Goal: Task Accomplishment & Management: Manage account settings

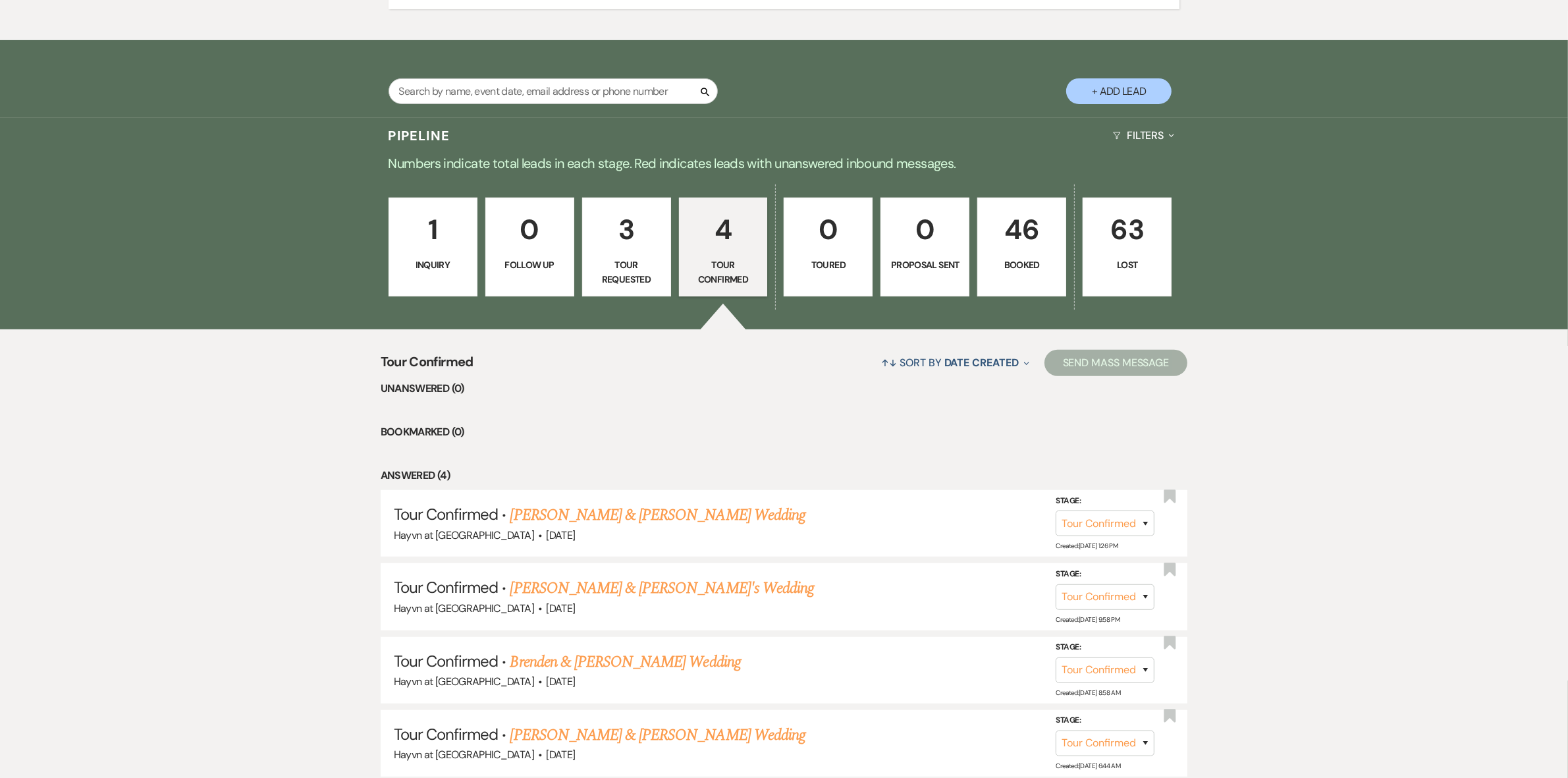
scroll to position [741, 0]
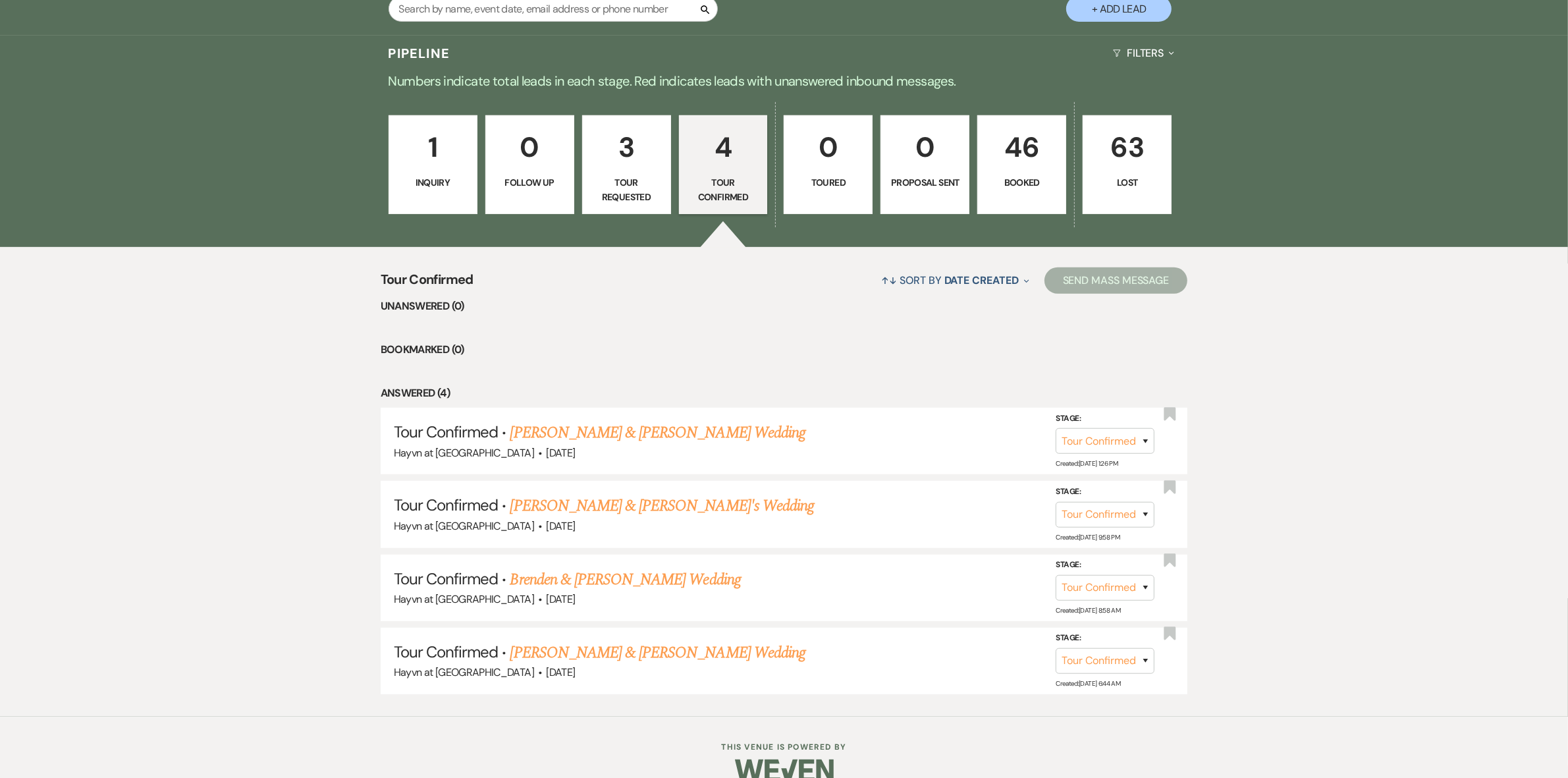
click at [452, 195] on link "1 Inquiry" at bounding box center [433, 164] width 89 height 98
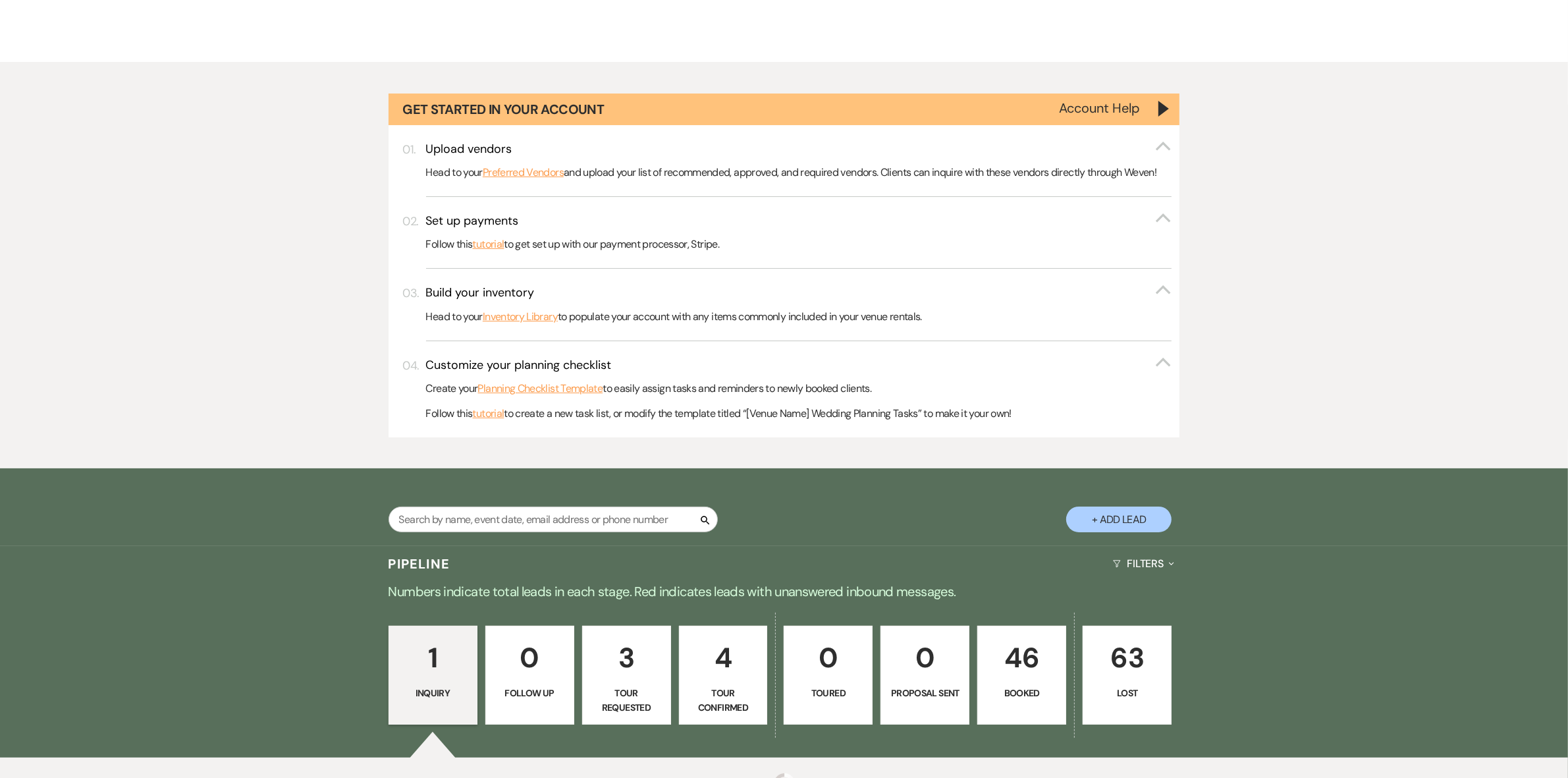
scroll to position [373, 0]
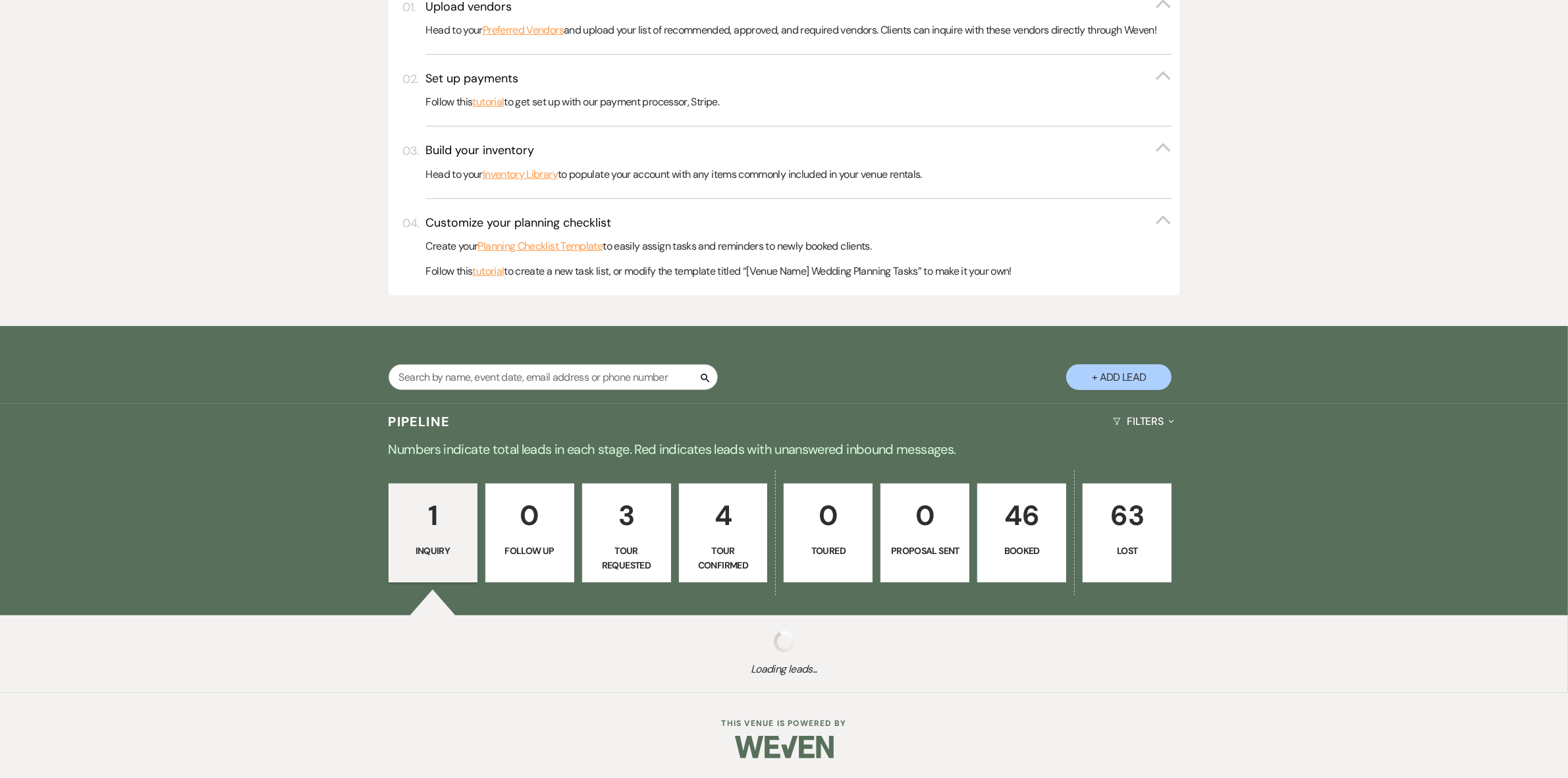
click at [428, 534] on p "1" at bounding box center [432, 515] width 71 height 44
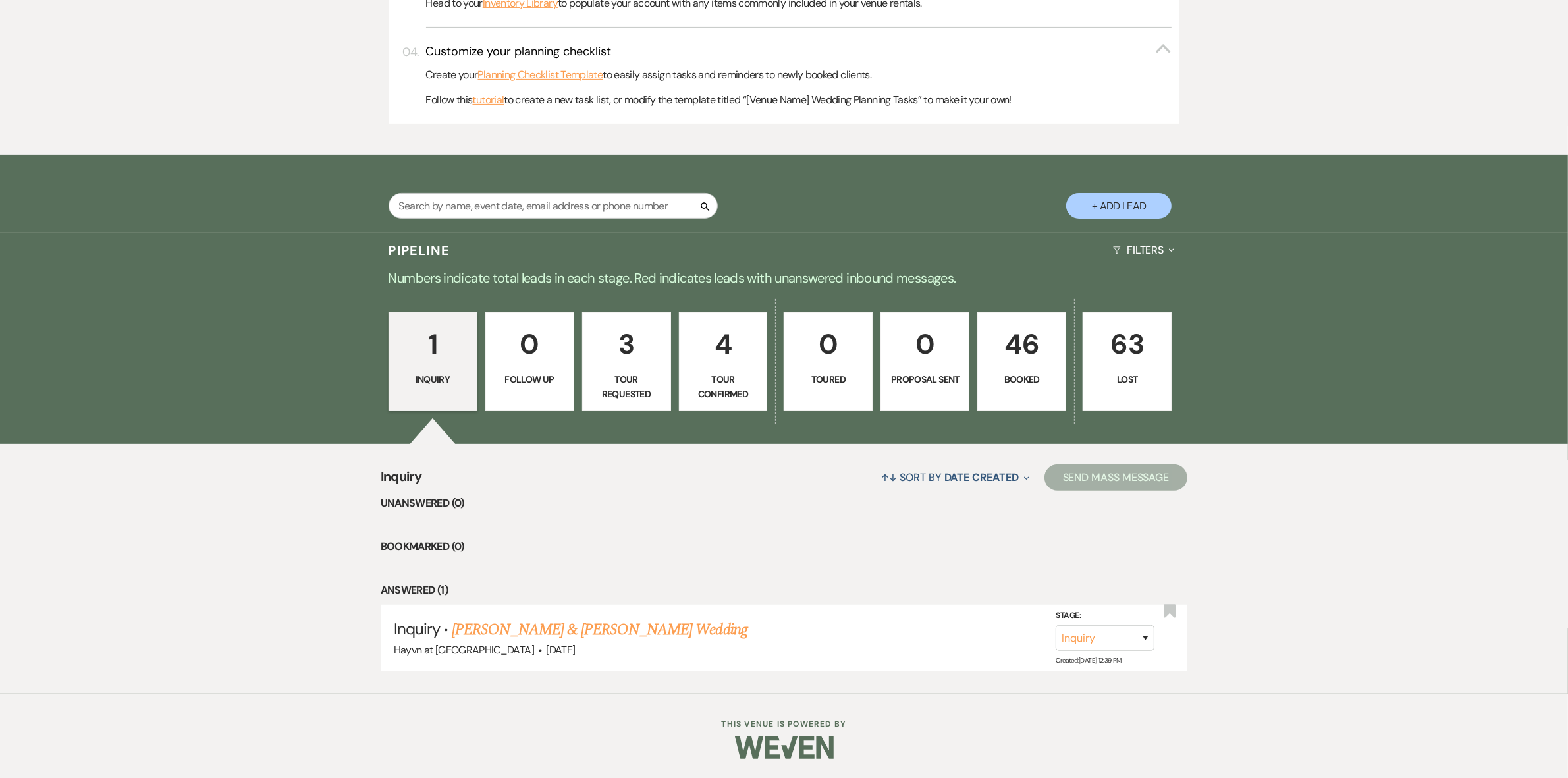
scroll to position [545, 0]
click at [669, 634] on link "[PERSON_NAME] & [PERSON_NAME] Wedding" at bounding box center [599, 629] width 295 height 23
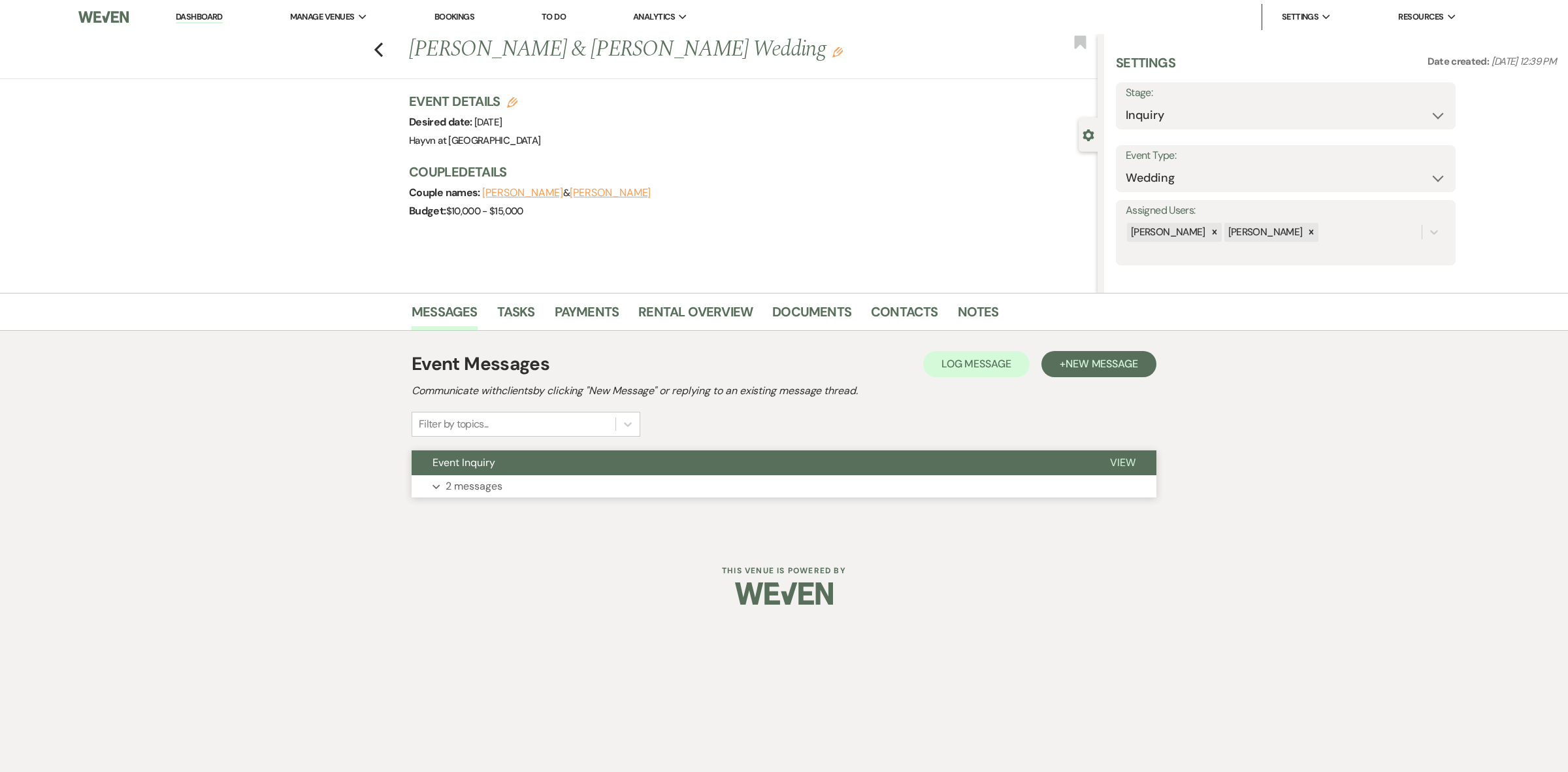
click at [437, 485] on icon "Expand" at bounding box center [436, 487] width 8 height 5
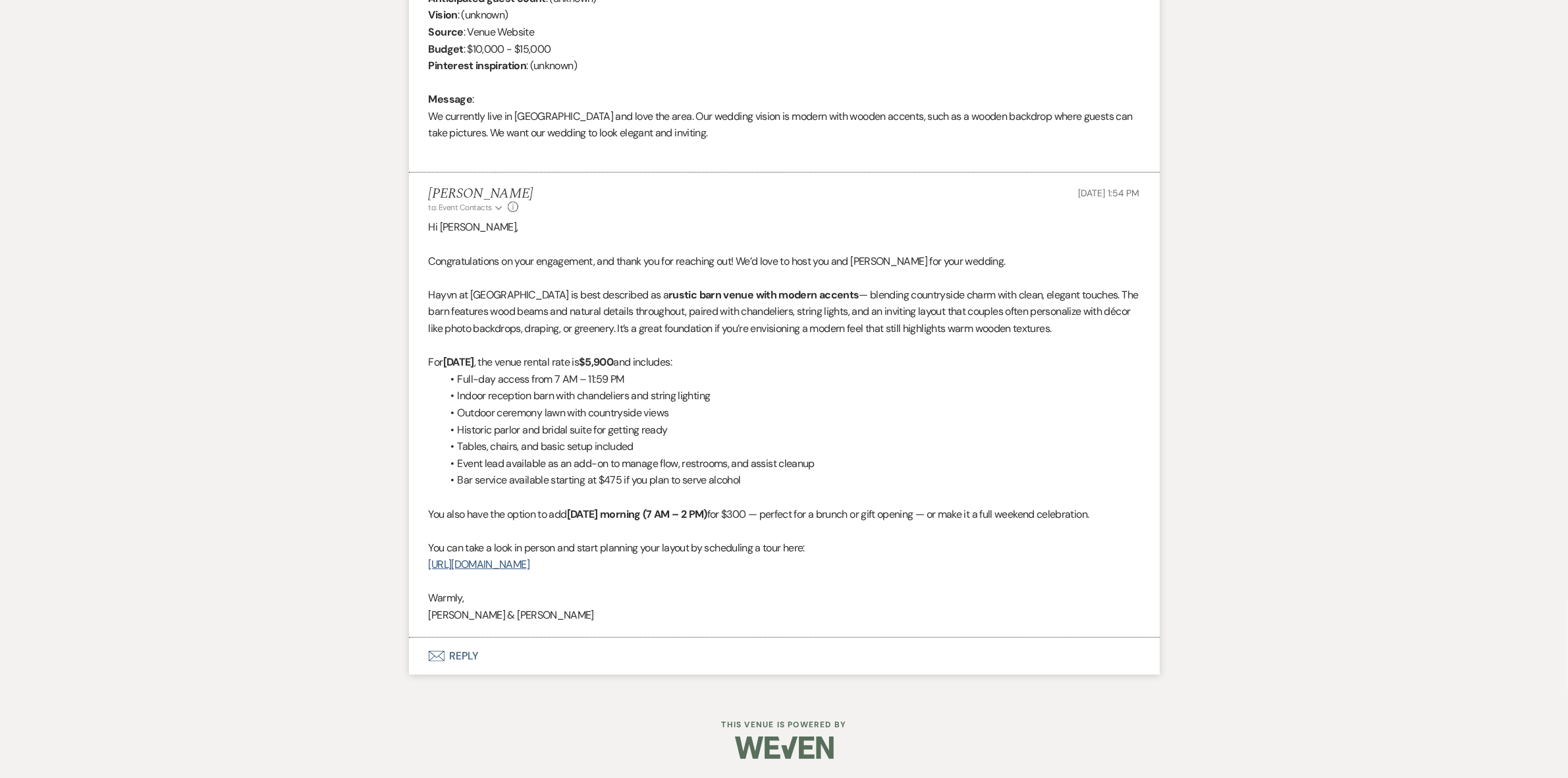
scroll to position [492, 0]
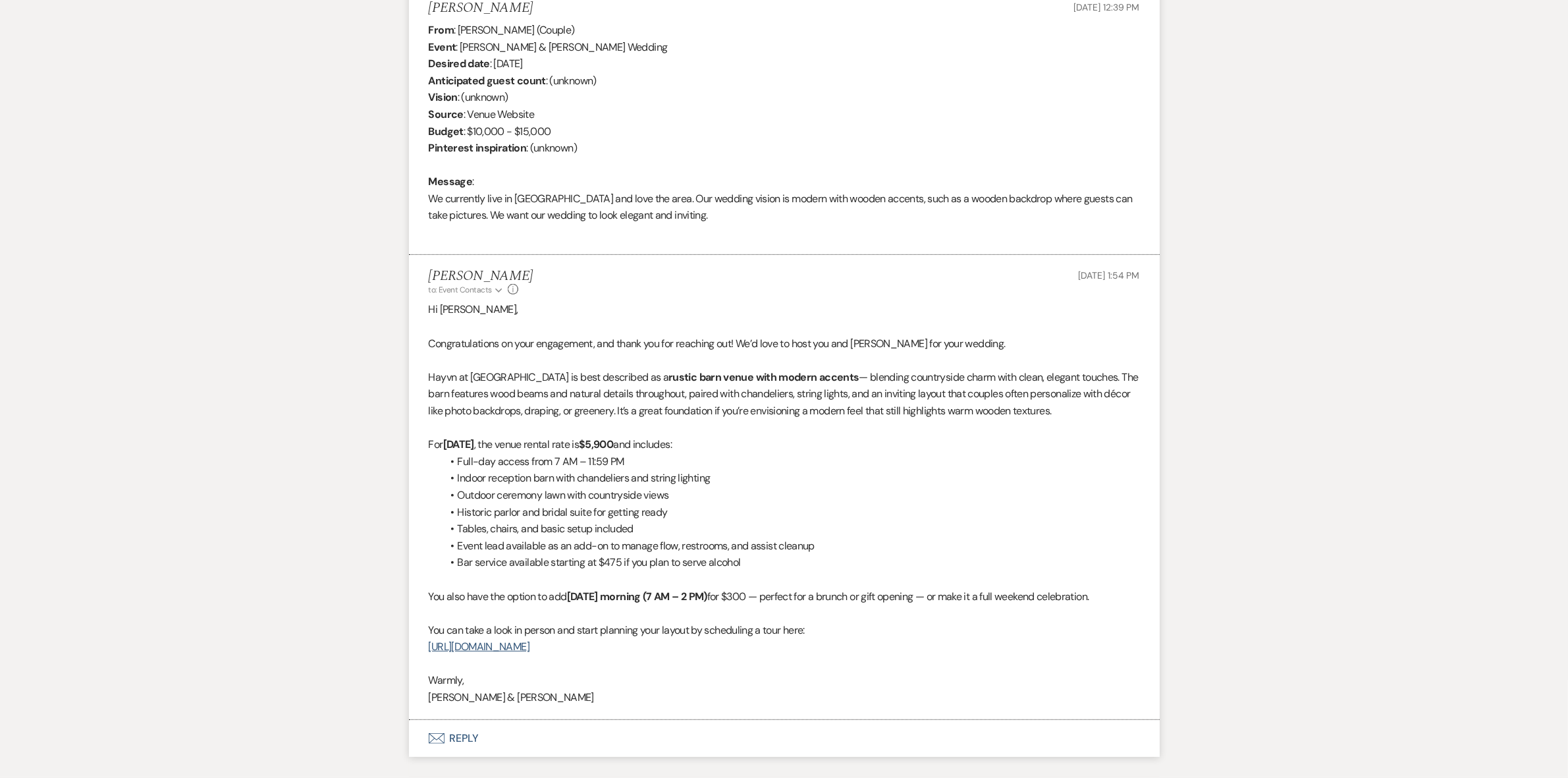
click at [316, 448] on div "Messages Tasks Payments Rental Overview Documents Contacts Notes Event Messages…" at bounding box center [784, 289] width 1568 height 973
select select "5"
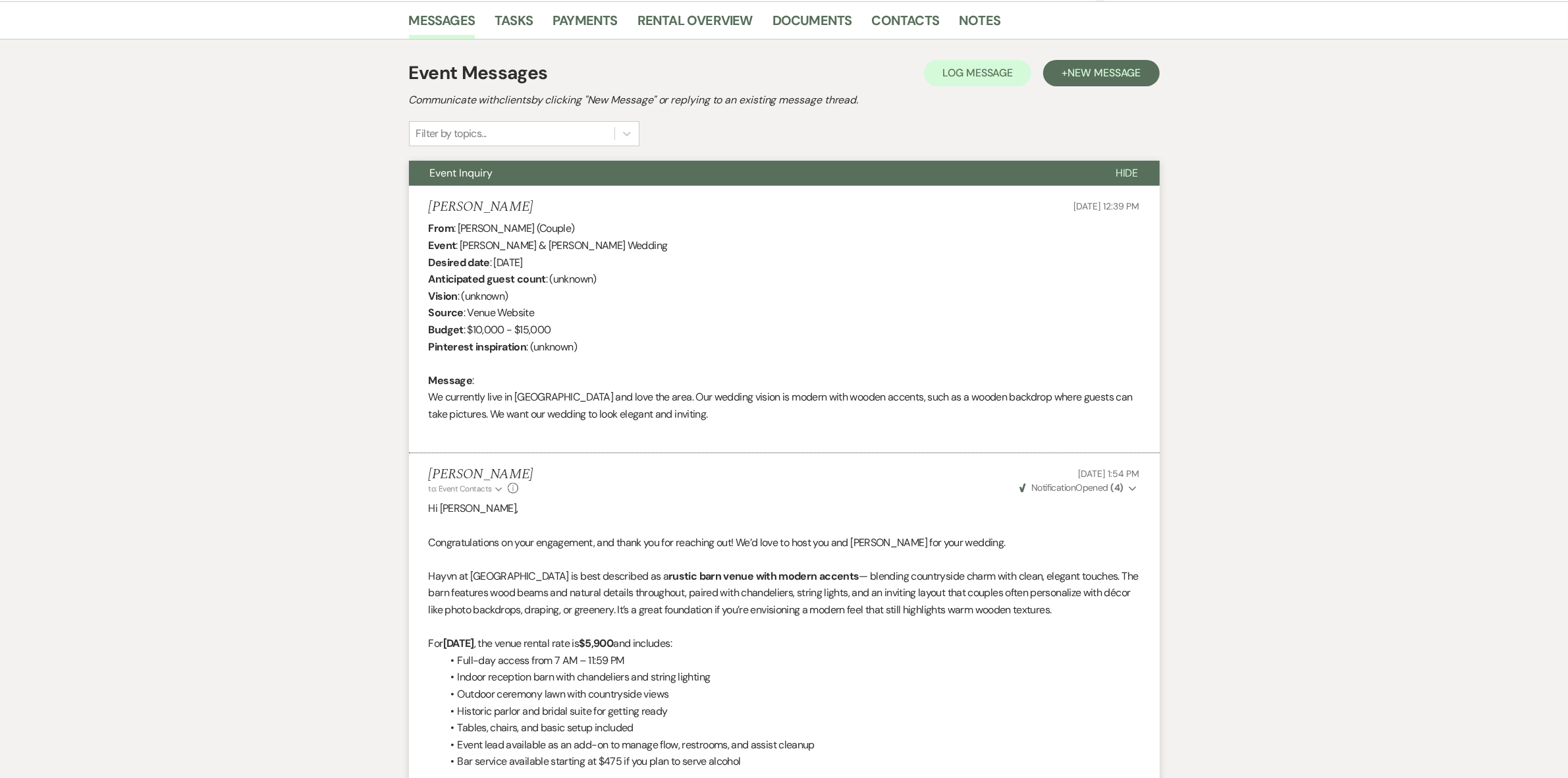
scroll to position [611, 0]
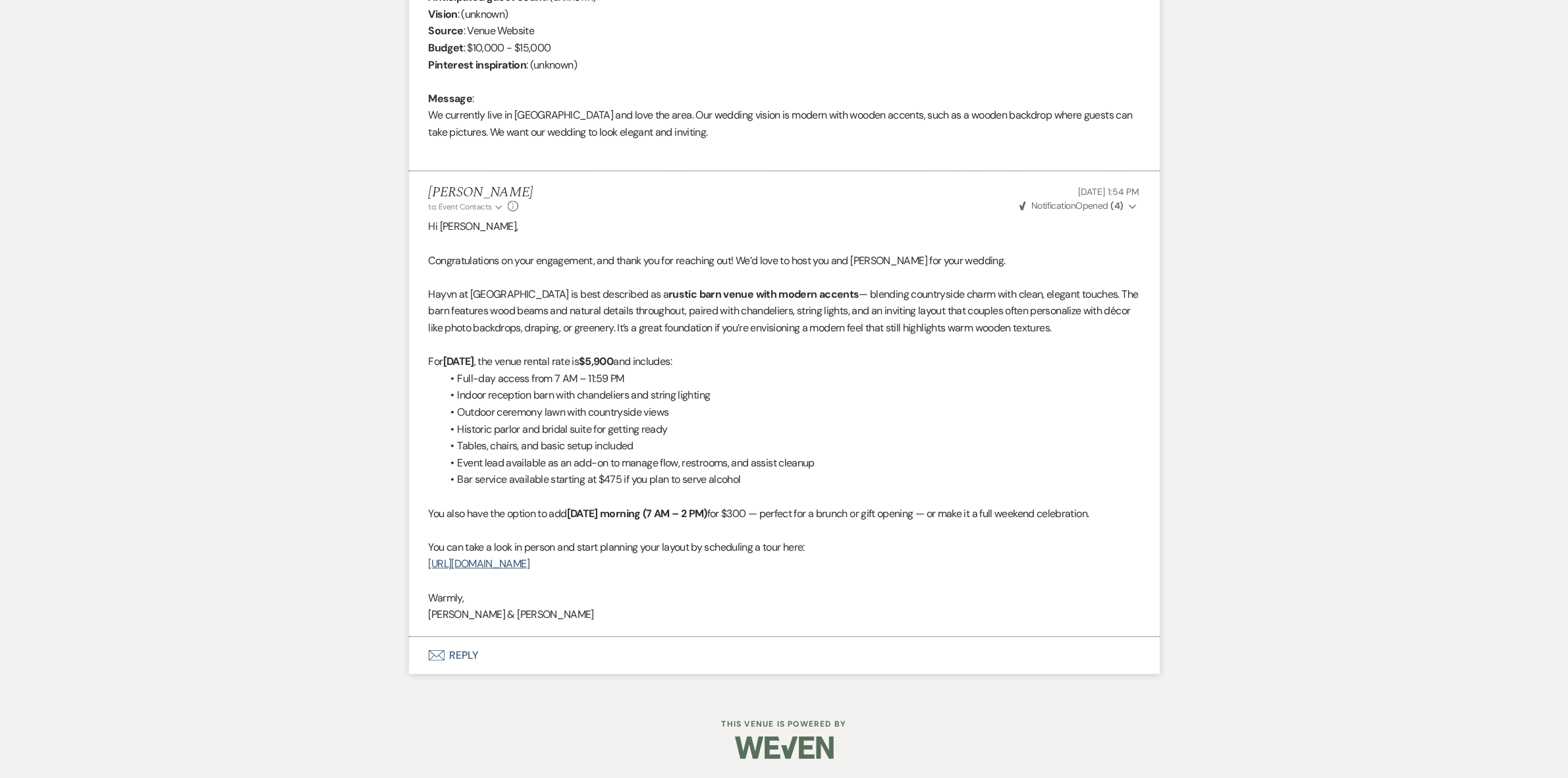
click at [1120, 205] on strong "( 4 )" at bounding box center [1117, 205] width 13 height 12
click at [1118, 231] on span "Opened (4)" at bounding box center [1106, 230] width 45 height 12
click at [725, 186] on div "[PERSON_NAME] to: Event Contacts Expand Info [DATE] 1:54 PM Weven Check Notific…" at bounding box center [784, 198] width 711 height 28
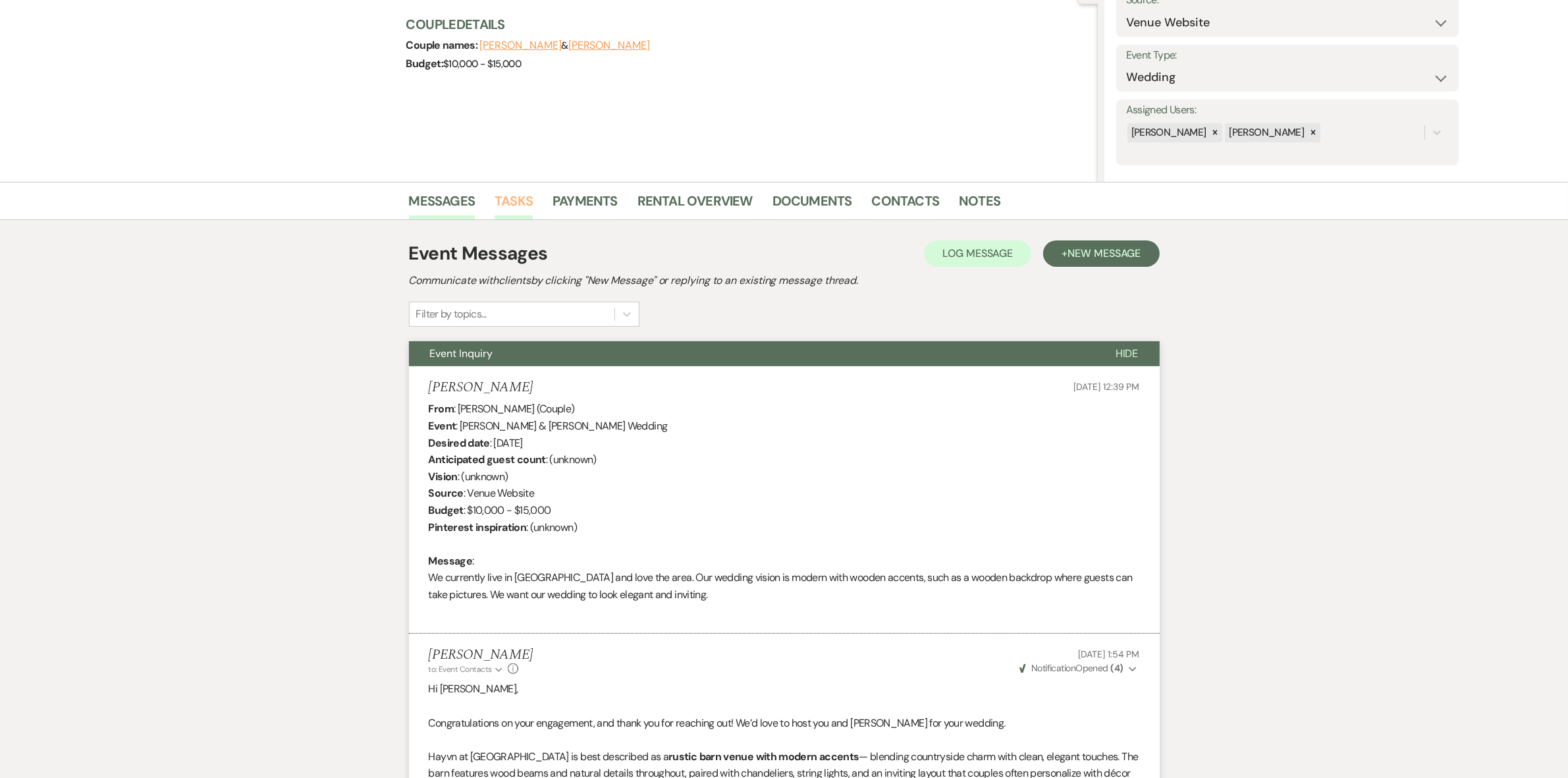
scroll to position [0, 0]
